Goal: Navigation & Orientation: Find specific page/section

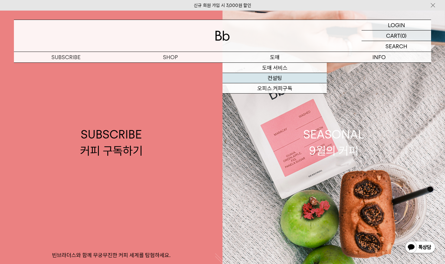
click at [282, 77] on link "컨설팅" at bounding box center [274, 78] width 104 height 10
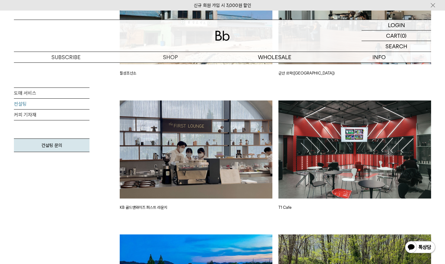
scroll to position [1179, 0]
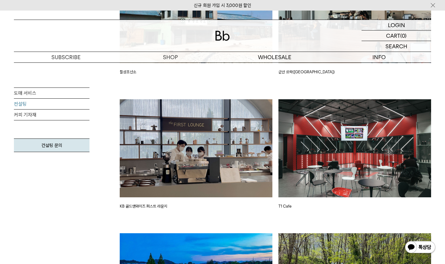
click at [207, 160] on img at bounding box center [196, 148] width 153 height 98
click at [148, 209] on p "KB 골드앤와이즈 퍼스트 라운지" at bounding box center [196, 207] width 153 height 6
drag, startPoint x: 122, startPoint y: 207, endPoint x: 126, endPoint y: 206, distance: 5.0
click at [126, 206] on p "KB 골드앤와이즈 퍼스트 라운지" at bounding box center [196, 207] width 153 height 6
click at [129, 205] on p "KB 골드앤와이즈 퍼스트 라운지" at bounding box center [196, 207] width 153 height 6
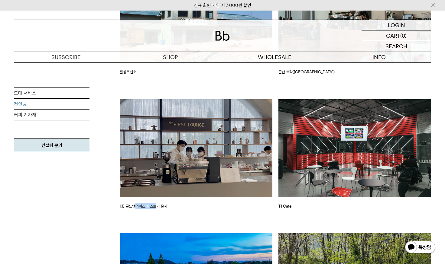
drag, startPoint x: 137, startPoint y: 205, endPoint x: 156, endPoint y: 205, distance: 18.7
click at [156, 205] on p "KB 골드앤와이즈 퍼스트 라운지" at bounding box center [196, 207] width 153 height 6
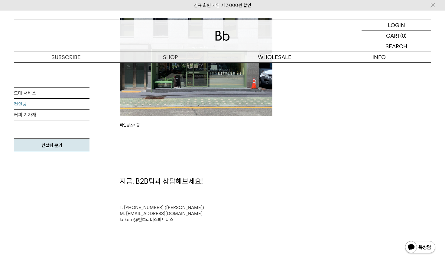
scroll to position [1542, 0]
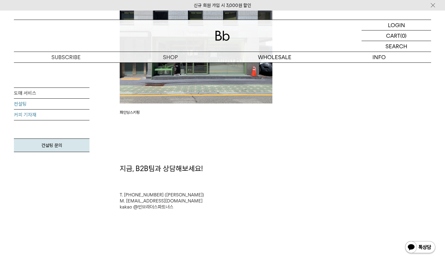
click at [46, 117] on link "커피 기자재" at bounding box center [52, 115] width 76 height 11
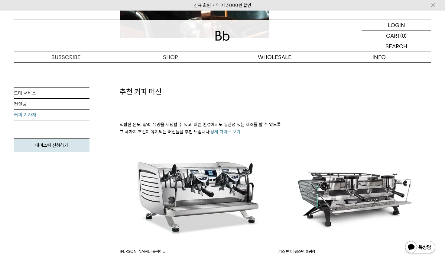
scroll to position [272, 0]
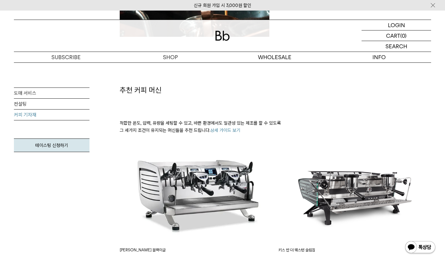
click at [234, 132] on link "상세 가이드 보기" at bounding box center [225, 130] width 30 height 5
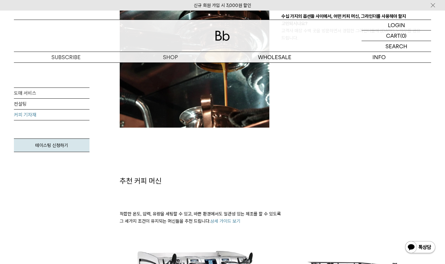
scroll to position [272, 0]
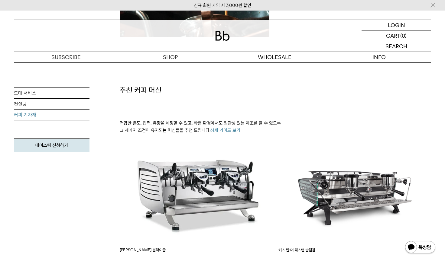
click at [221, 129] on link "상세 가이드 보기" at bounding box center [225, 130] width 30 height 5
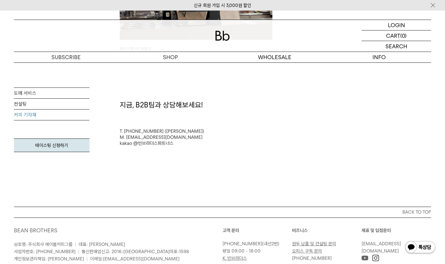
scroll to position [1149, 0]
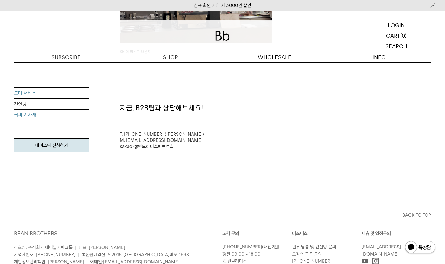
click at [55, 94] on link "도매 서비스" at bounding box center [52, 93] width 76 height 11
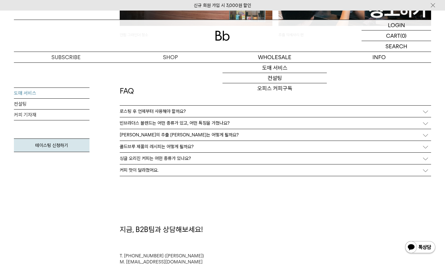
scroll to position [1542, 0]
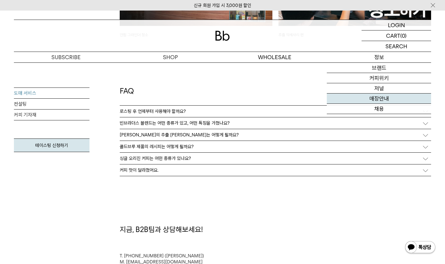
click at [378, 97] on link "매장안내" at bounding box center [379, 99] width 104 height 10
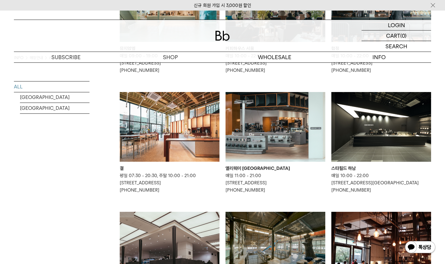
scroll to position [121, 0]
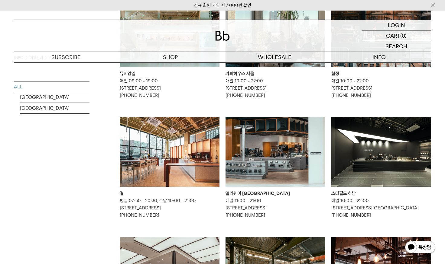
click at [187, 153] on img at bounding box center [170, 152] width 100 height 70
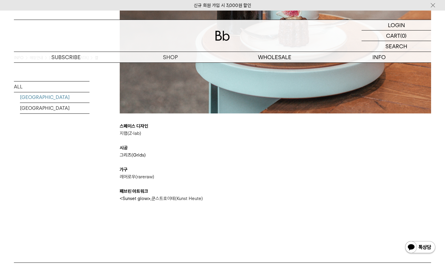
scroll to position [1723, 0]
